Goal: Task Accomplishment & Management: Manage account settings

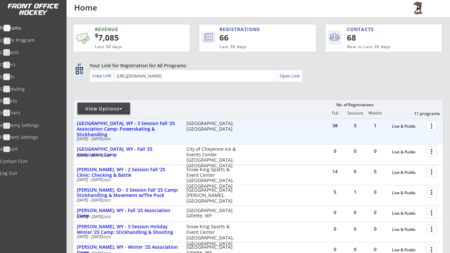
click at [433, 128] on div at bounding box center [433, 126] width 12 height 12
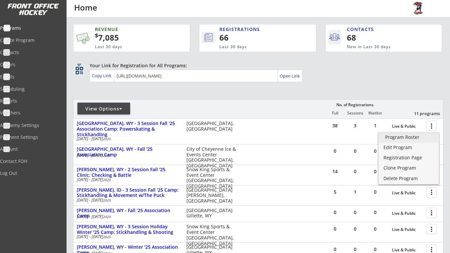
click at [424, 140] on link "Program Roster" at bounding box center [409, 138] width 60 height 10
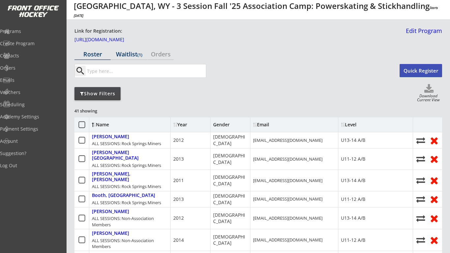
click at [134, 54] on div "Waitlist (1)" at bounding box center [129, 54] width 36 height 6
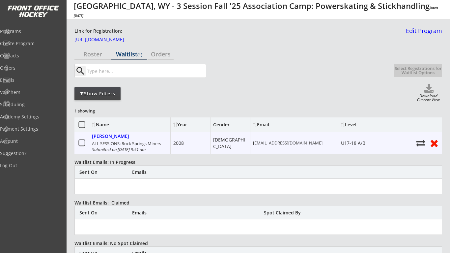
click at [422, 144] on use at bounding box center [420, 143] width 9 height 7
select select ""Register Player - No Payment""
select select ""1348695171700984260__LOOKUP__1750437305996x921912304186425300""
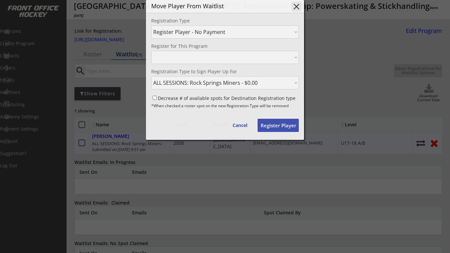
select select ""1348695171700984260__LOOKUP__1750436831479x585061146860191700""
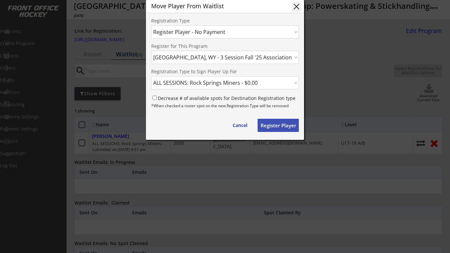
click at [281, 132] on button "Register Player" at bounding box center [278, 125] width 41 height 13
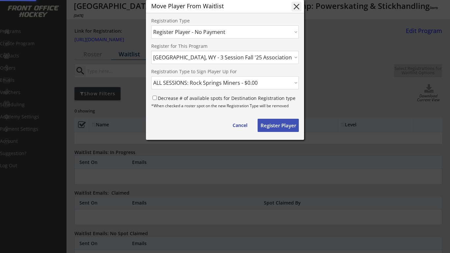
select select ""PLACEHOLDER_1427118222253""
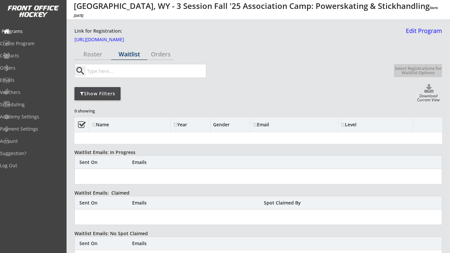
click at [44, 35] on div "Programs" at bounding box center [31, 31] width 63 height 12
